Goal: Task Accomplishment & Management: Use online tool/utility

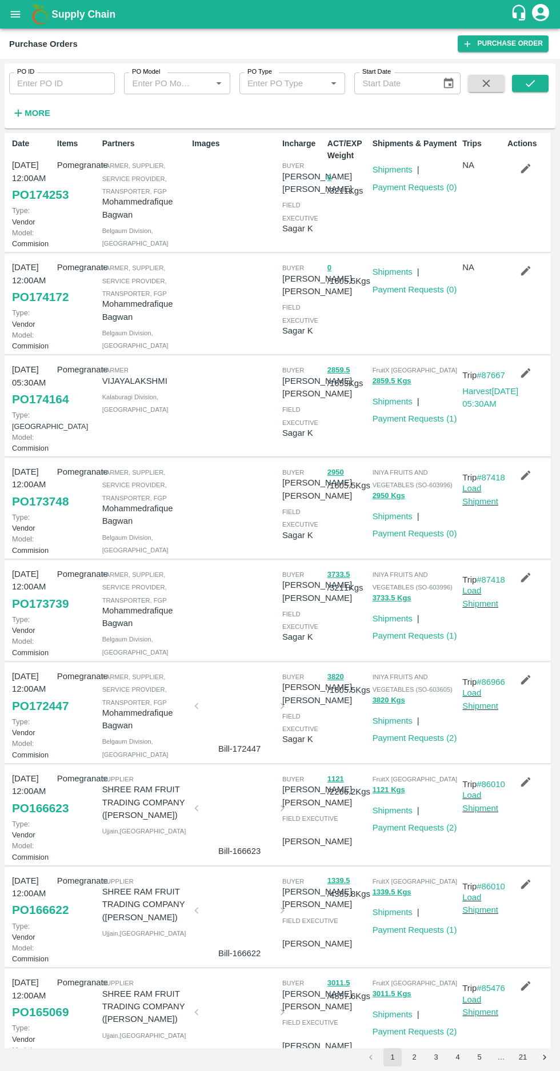
click at [14, 410] on link "PO 174164" at bounding box center [40, 399] width 57 height 21
click at [23, 119] on icon "button" at bounding box center [18, 113] width 13 height 13
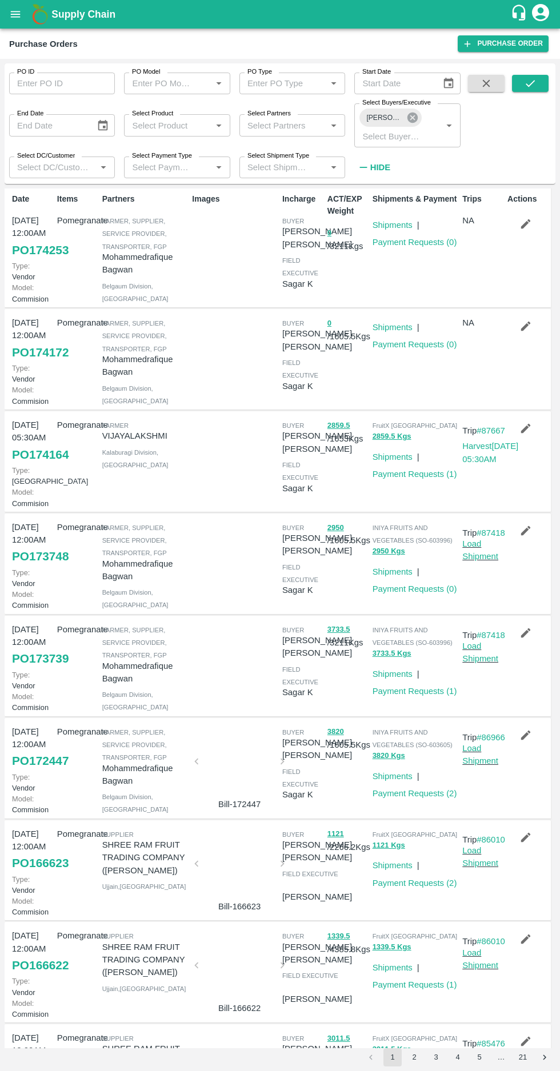
click at [414, 113] on icon at bounding box center [412, 118] width 10 height 10
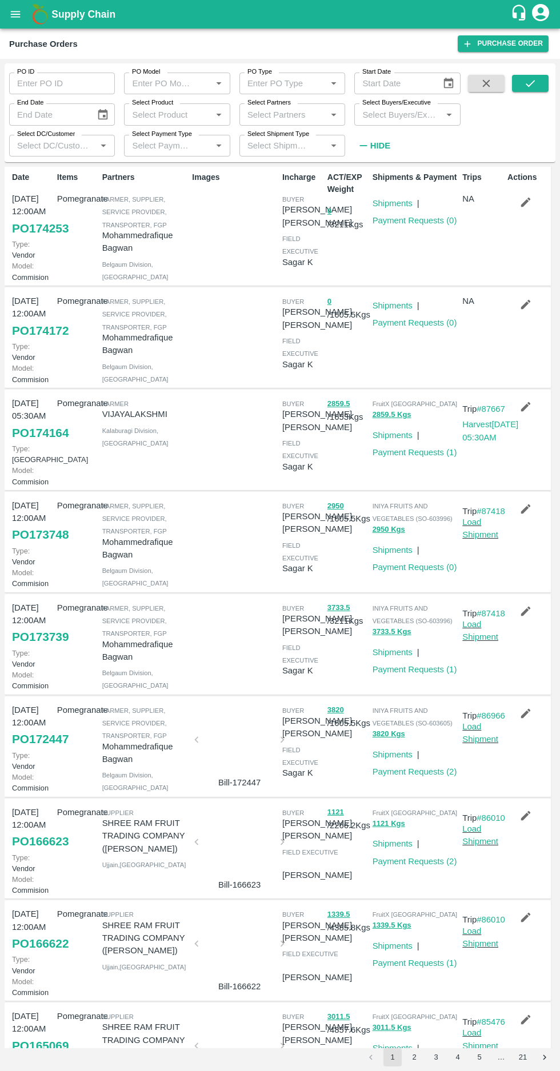
click at [391, 117] on input "Select Buyers/Executive" at bounding box center [398, 114] width 80 height 15
type input "hars"
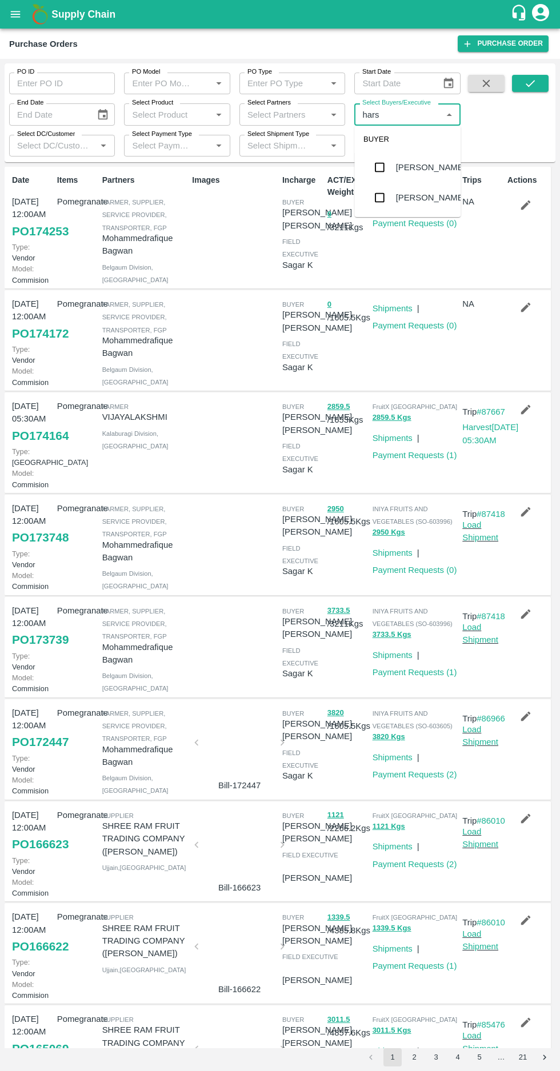
scroll to position [39, 0]
click at [383, 197] on input "checkbox" at bounding box center [379, 197] width 23 height 23
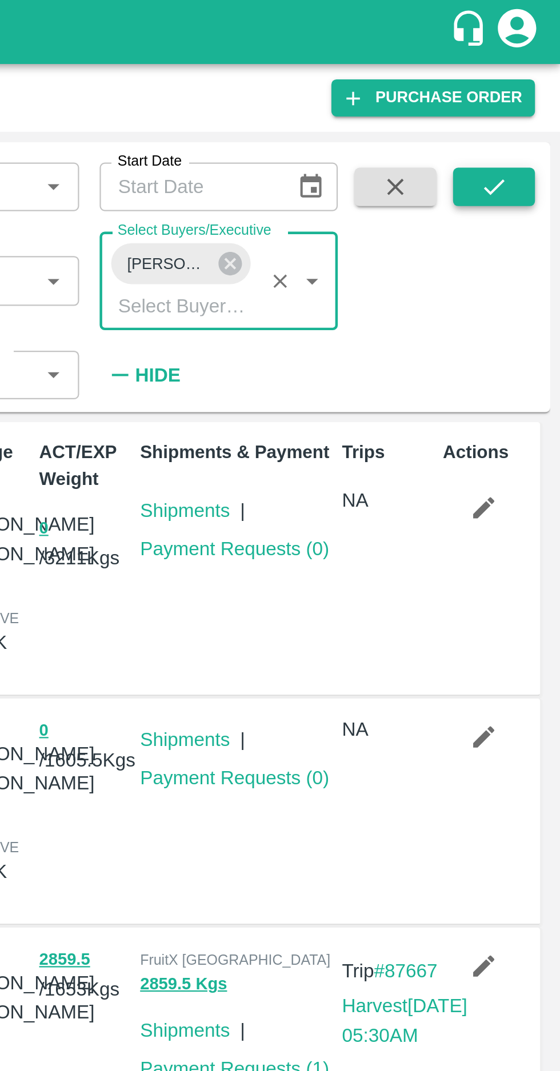
click at [532, 85] on icon "submit" at bounding box center [530, 83] width 13 height 13
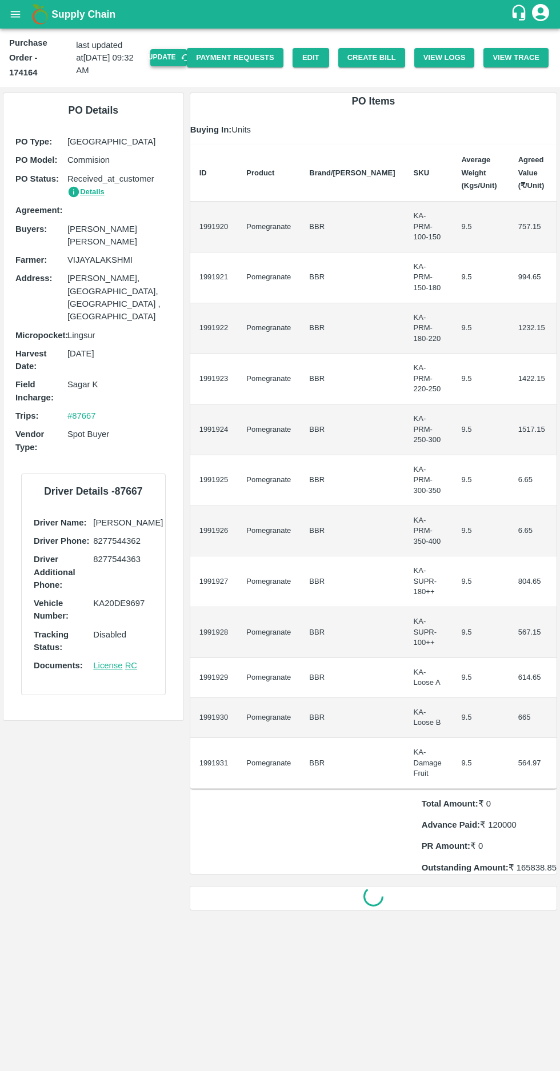
click at [183, 49] on button "Update" at bounding box center [168, 57] width 37 height 17
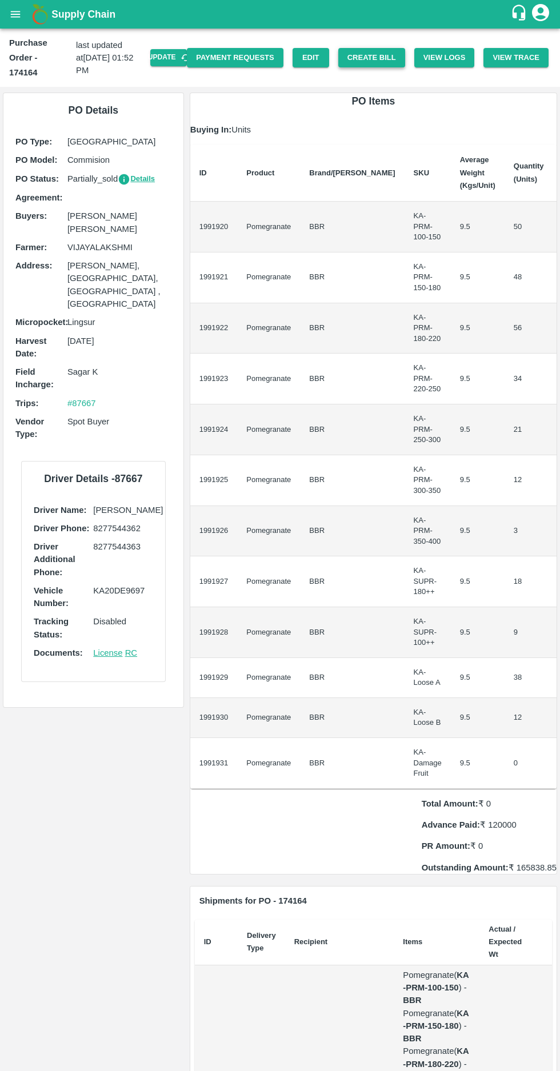
click at [384, 50] on button "Create Bill" at bounding box center [371, 58] width 67 height 20
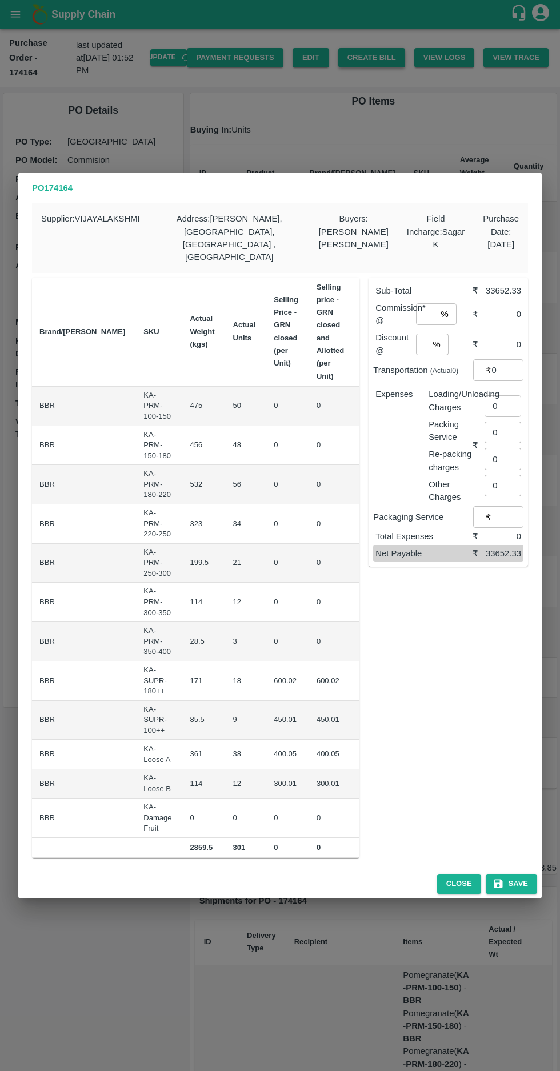
scroll to position [0, 69]
click at [458, 874] on button "Close" at bounding box center [459, 884] width 44 height 20
